Goal: Task Accomplishment & Management: Use online tool/utility

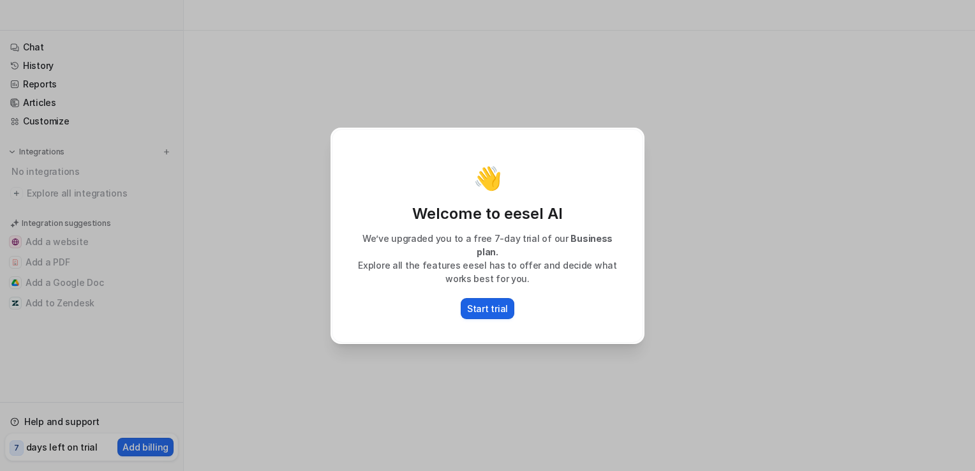
click at [485, 302] on p "Start trial" at bounding box center [487, 308] width 41 height 13
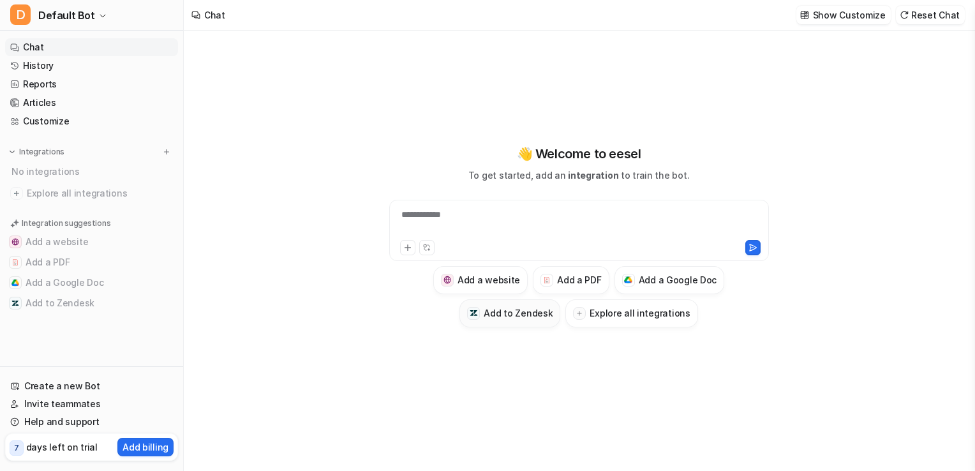
click at [525, 314] on h3 "Add to Zendesk" at bounding box center [518, 312] width 69 height 13
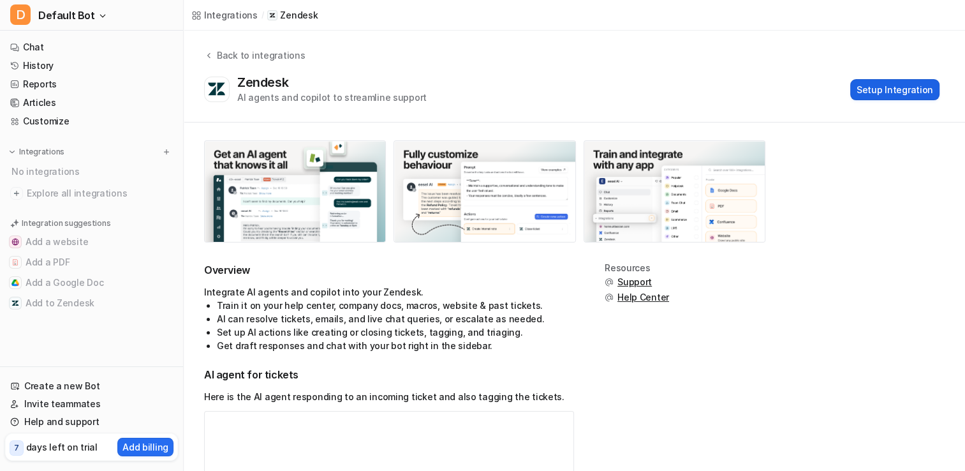
click at [906, 88] on button "Setup Integration" at bounding box center [895, 89] width 89 height 21
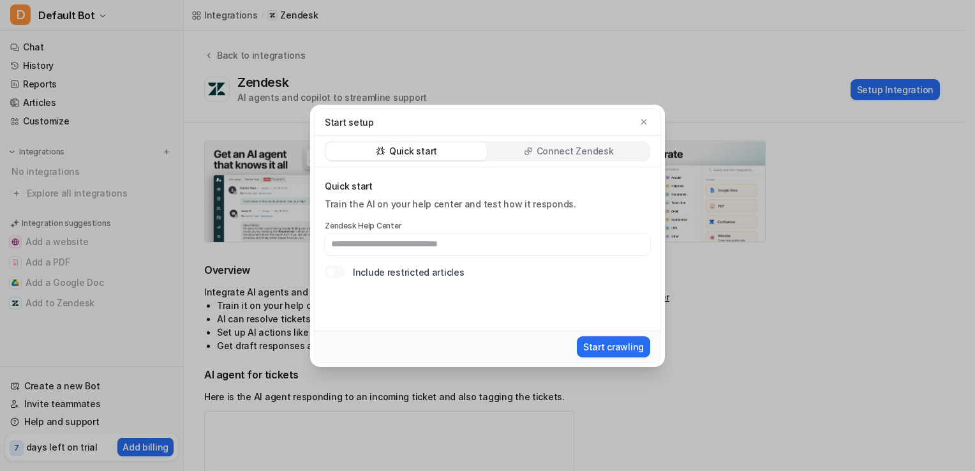
click at [580, 148] on p "Connect Zendesk" at bounding box center [575, 151] width 77 height 13
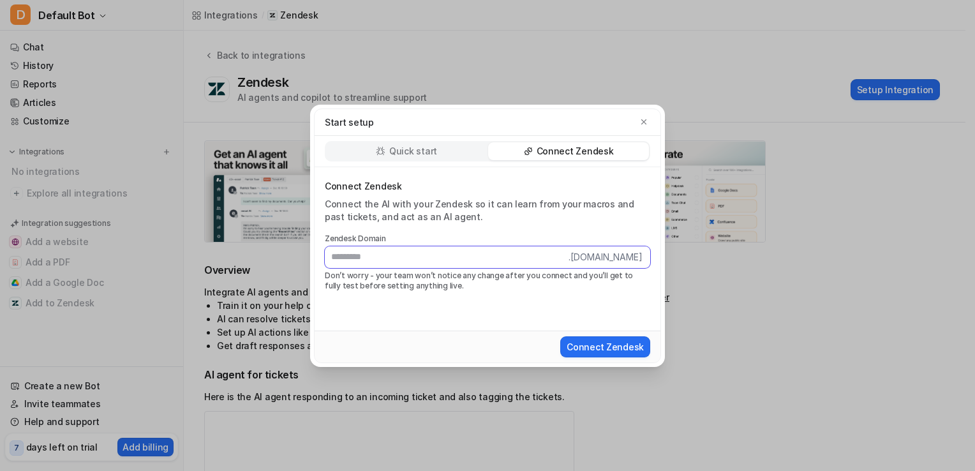
click at [360, 258] on input "text" at bounding box center [447, 257] width 244 height 22
paste input "**********"
type input "**********"
click at [640, 348] on button "Connect Zendesk" at bounding box center [605, 346] width 90 height 21
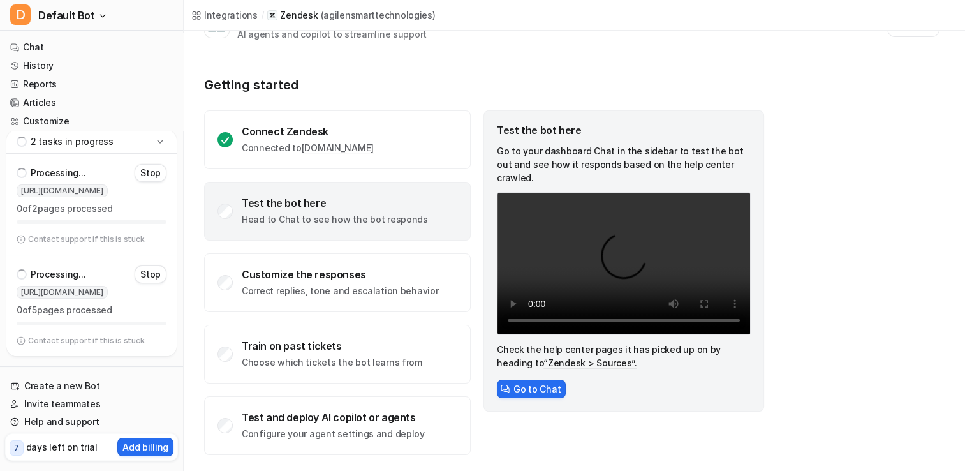
scroll to position [50, 0]
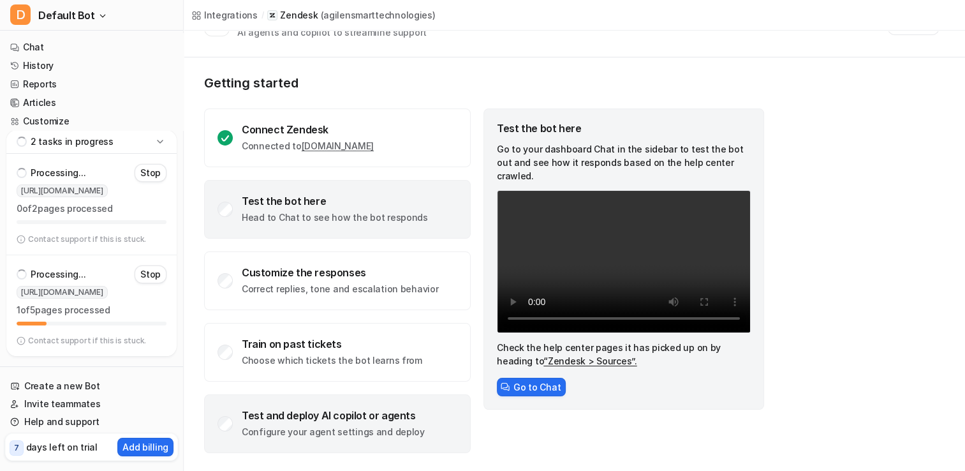
drag, startPoint x: 276, startPoint y: 425, endPoint x: 240, endPoint y: 432, distance: 36.4
click at [275, 426] on p "Configure your agent settings and deploy" at bounding box center [333, 432] width 183 height 13
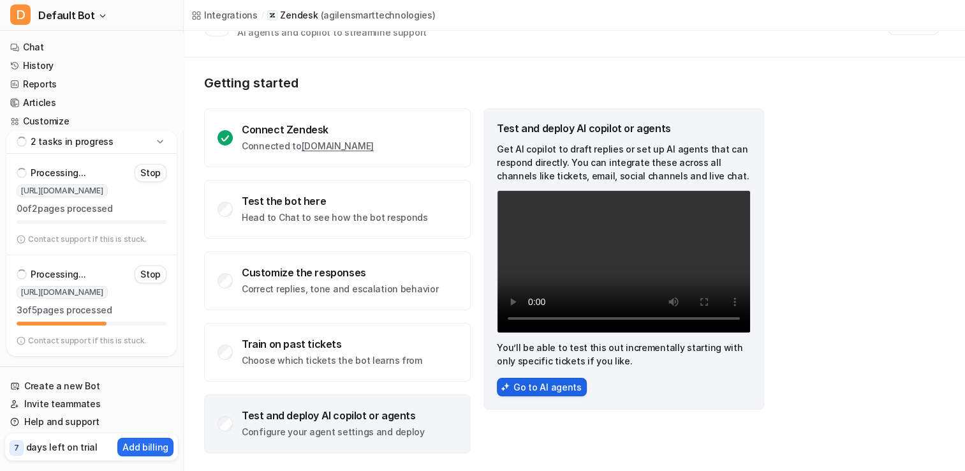
click at [534, 380] on button "Go to AI agents" at bounding box center [542, 387] width 90 height 19
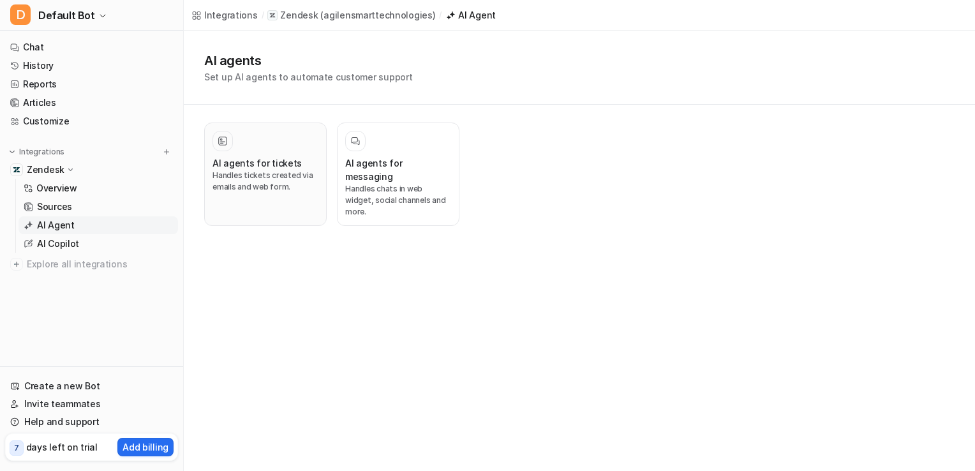
click at [269, 137] on div at bounding box center [265, 141] width 106 height 20
click at [269, 151] on div at bounding box center [265, 141] width 106 height 20
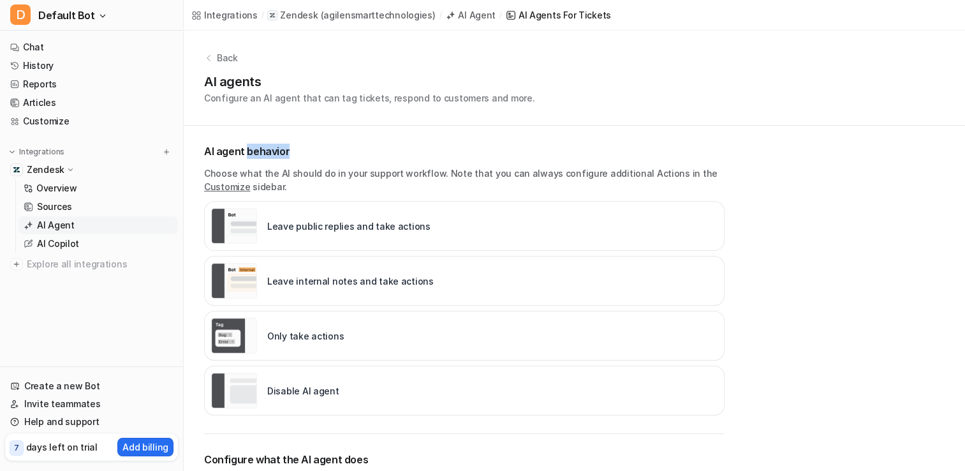
click at [269, 151] on p "AI agent behavior" at bounding box center [464, 151] width 521 height 15
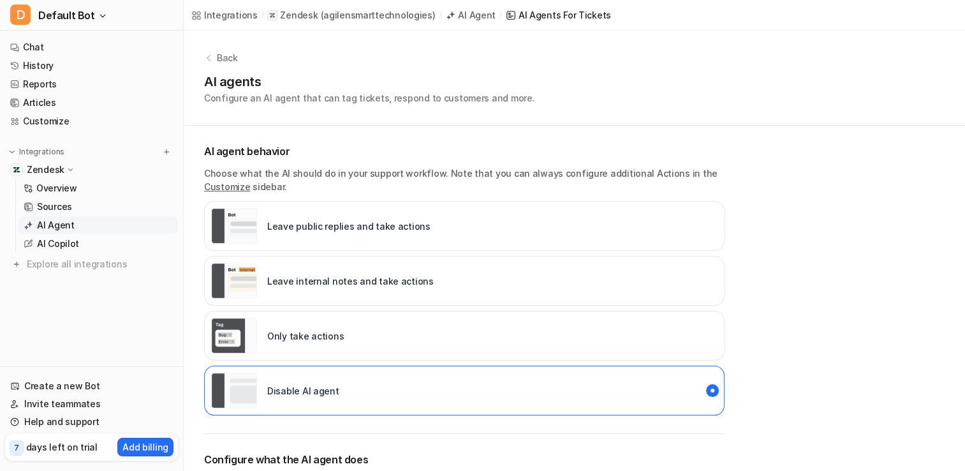
click at [824, 166] on div "Back AI agents Configure an AI agent that can tag tickets, respond to customers…" at bounding box center [575, 398] width 782 height 734
click at [320, 220] on p "Leave public replies and take actions" at bounding box center [348, 226] width 163 height 13
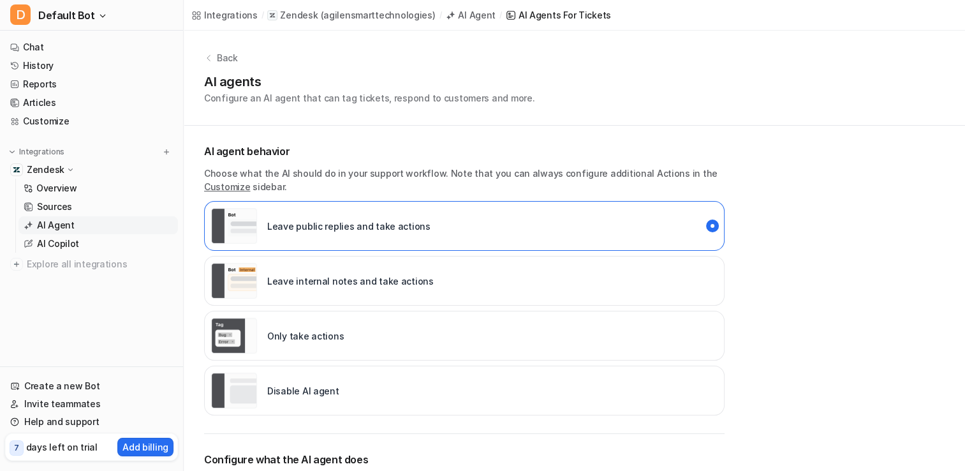
click at [551, 108] on div "Back AI agents Configure an AI agent that can tag tickets, respond to customers…" at bounding box center [575, 78] width 782 height 95
click at [475, 93] on p "Configure an AI agent that can tag tickets, respond to customers and more." at bounding box center [369, 97] width 331 height 13
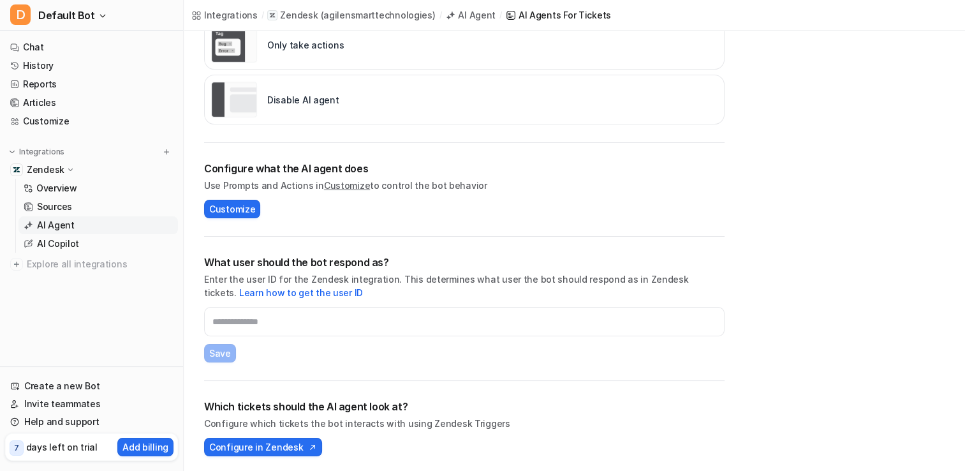
scroll to position [292, 0]
click at [250, 443] on span "Configure in Zendesk" at bounding box center [256, 446] width 94 height 13
